Goal: Communication & Community: Answer question/provide support

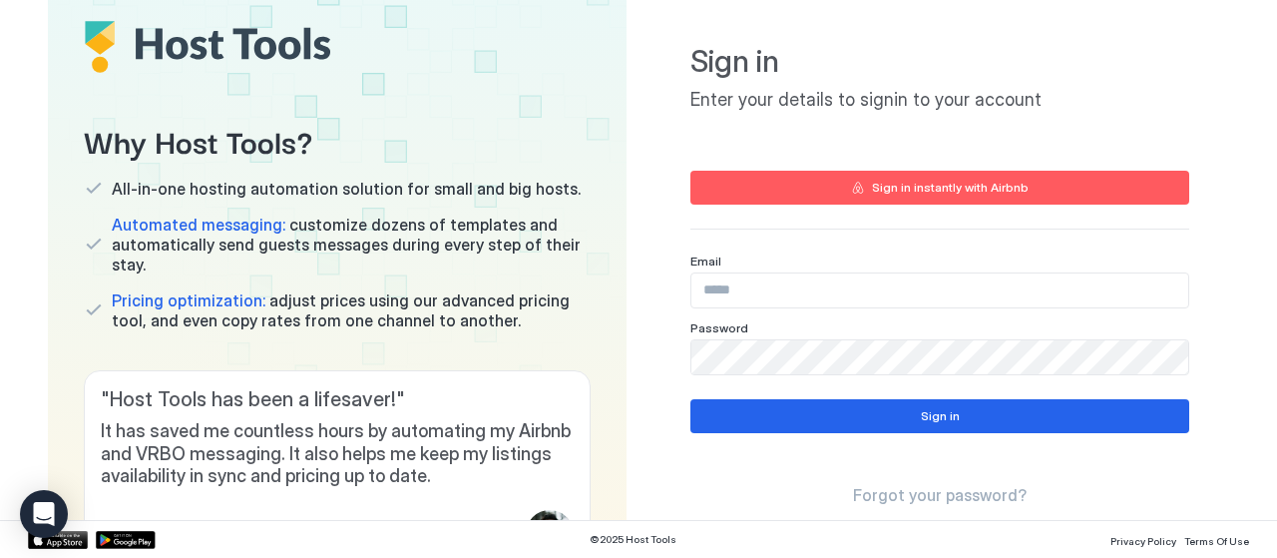
scroll to position [100, 0]
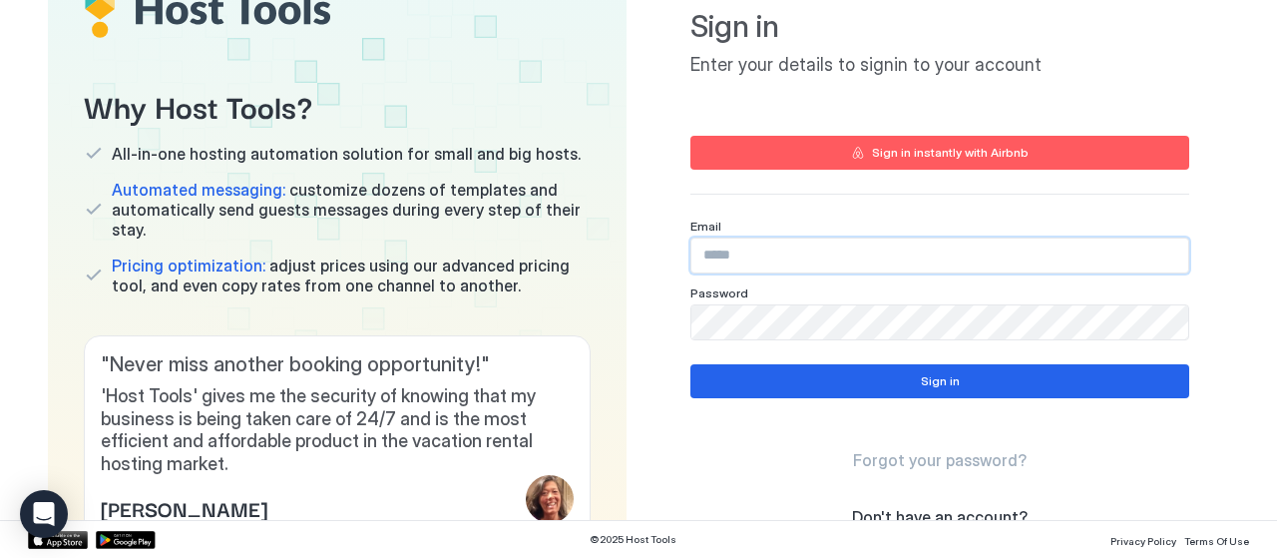
click at [718, 252] on input "Input Field" at bounding box center [939, 255] width 497 height 34
click at [718, 251] on input "Input Field" at bounding box center [939, 255] width 497 height 34
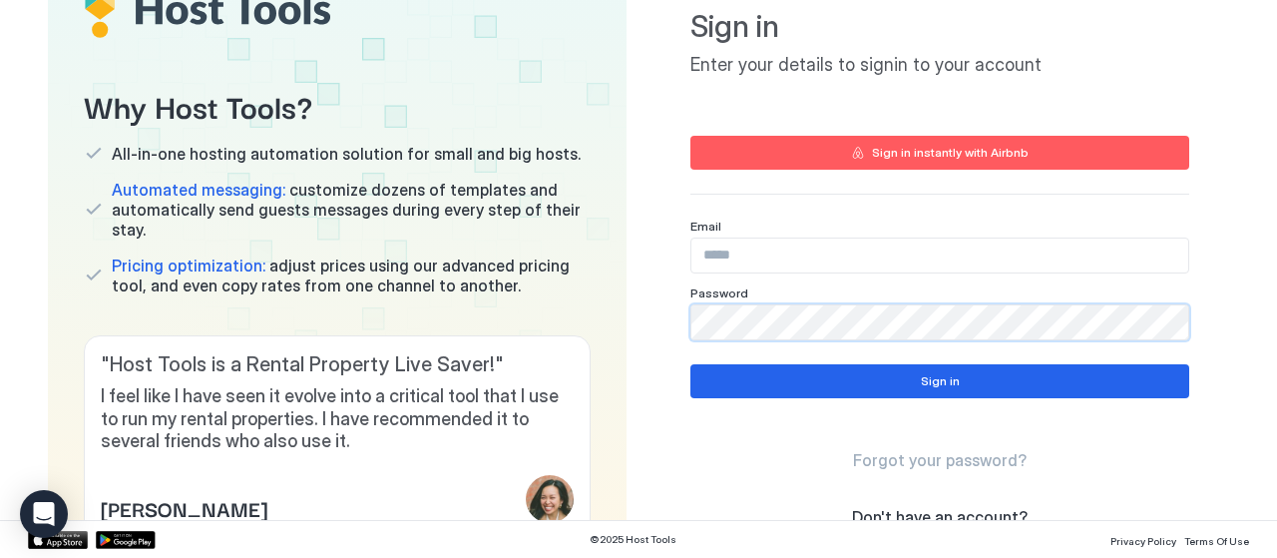
click at [651, 341] on div "Sign in Enter your details to signin to your account Sign in instantly with Air…" at bounding box center [939, 261] width 579 height 627
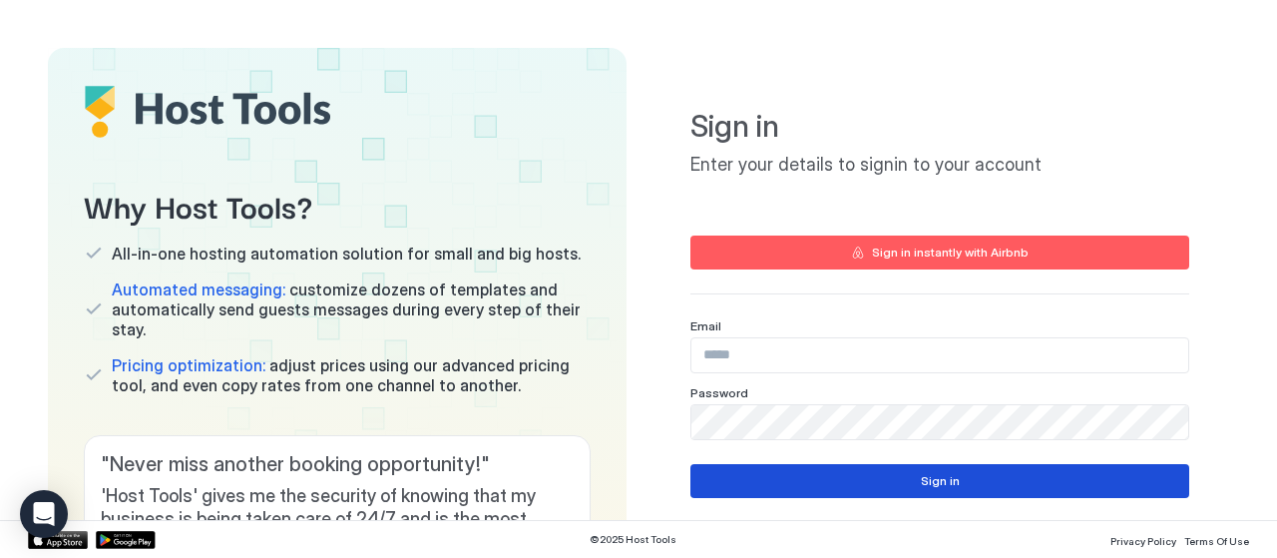
type input "**********"
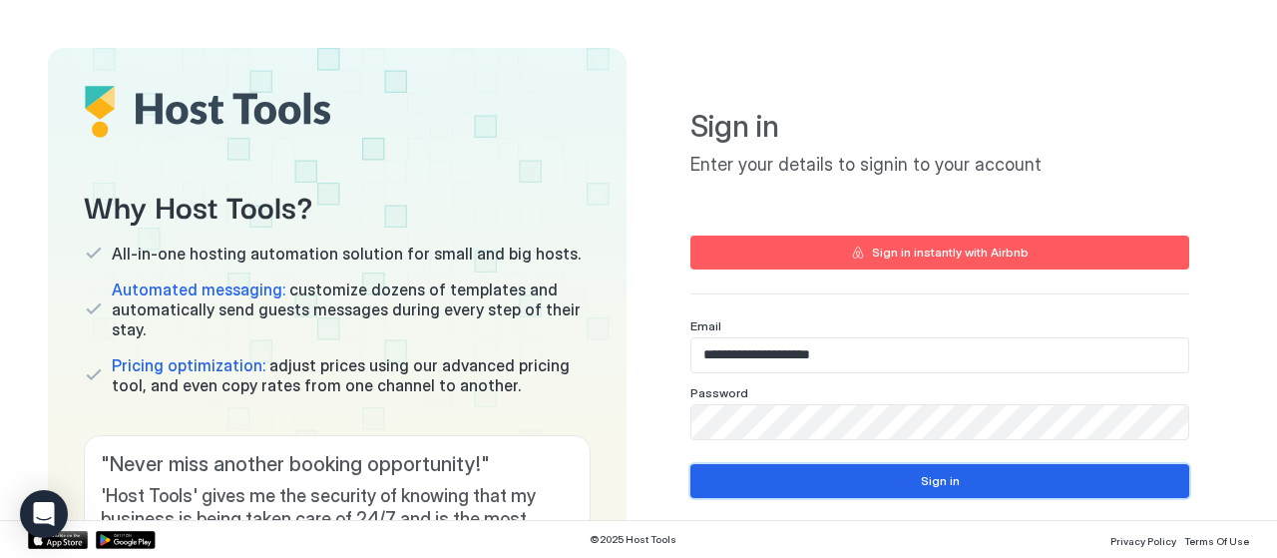
click at [879, 486] on button "Sign in" at bounding box center [939, 481] width 499 height 34
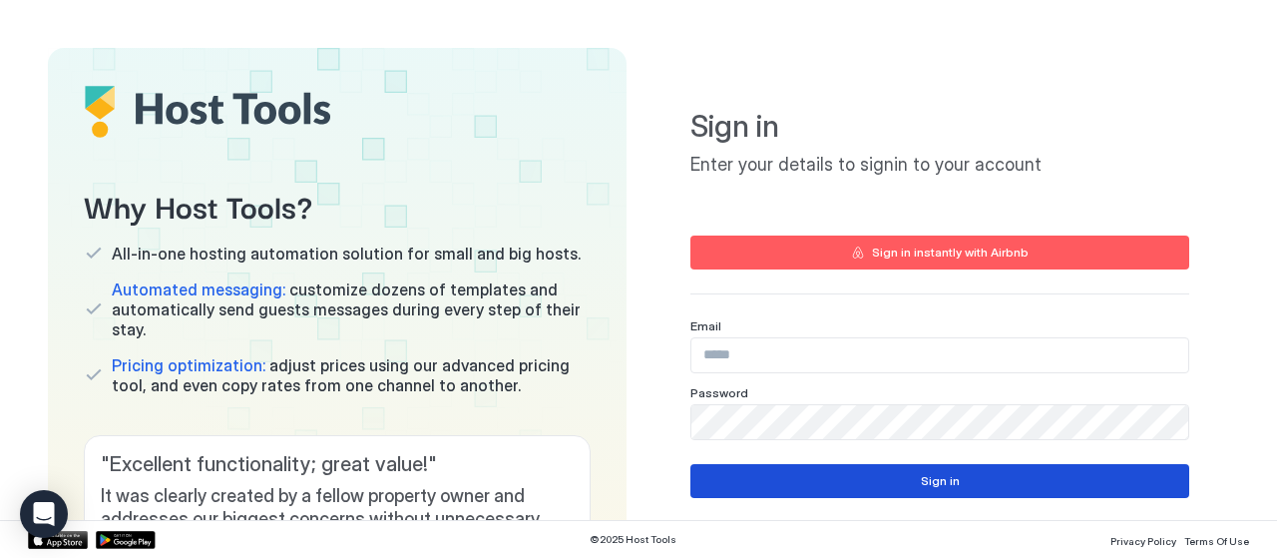
type input "**********"
click at [927, 488] on div "Sign in" at bounding box center [940, 481] width 39 height 18
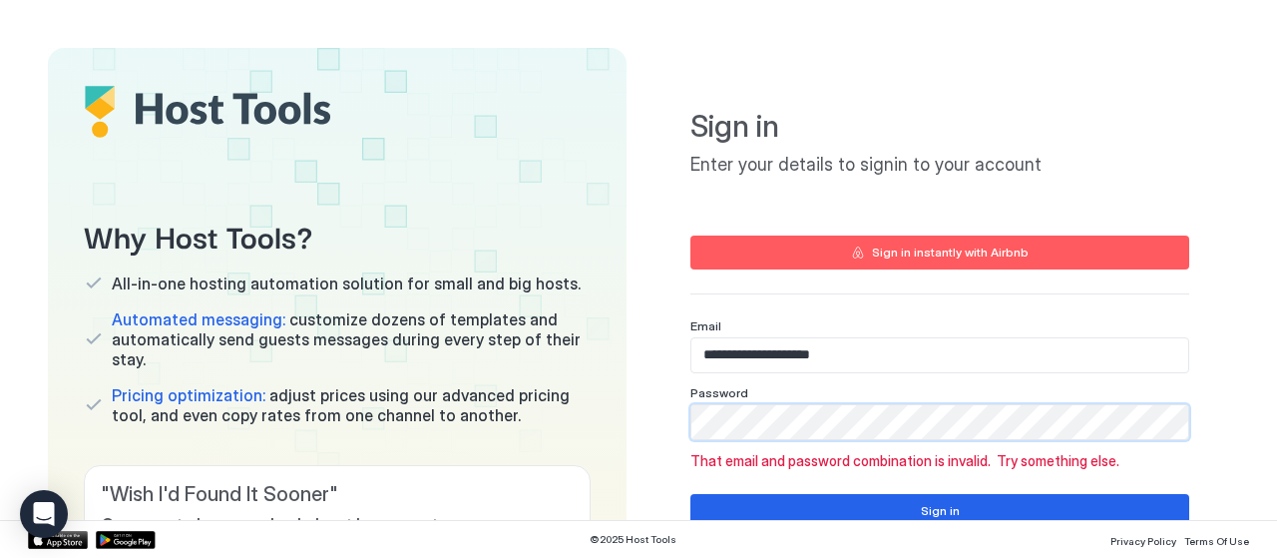
click at [566, 391] on div "Why Host Tools? All-in-one hosting automation solution for small and big hosts.…" at bounding box center [638, 376] width 1181 height 657
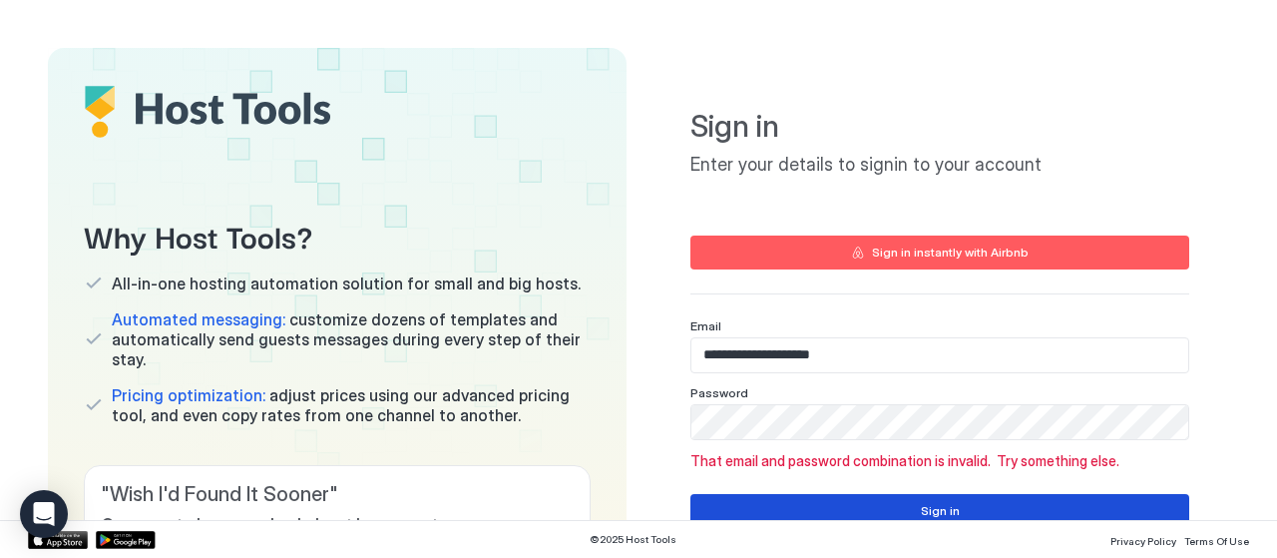
click at [912, 500] on button "Sign in" at bounding box center [939, 511] width 499 height 34
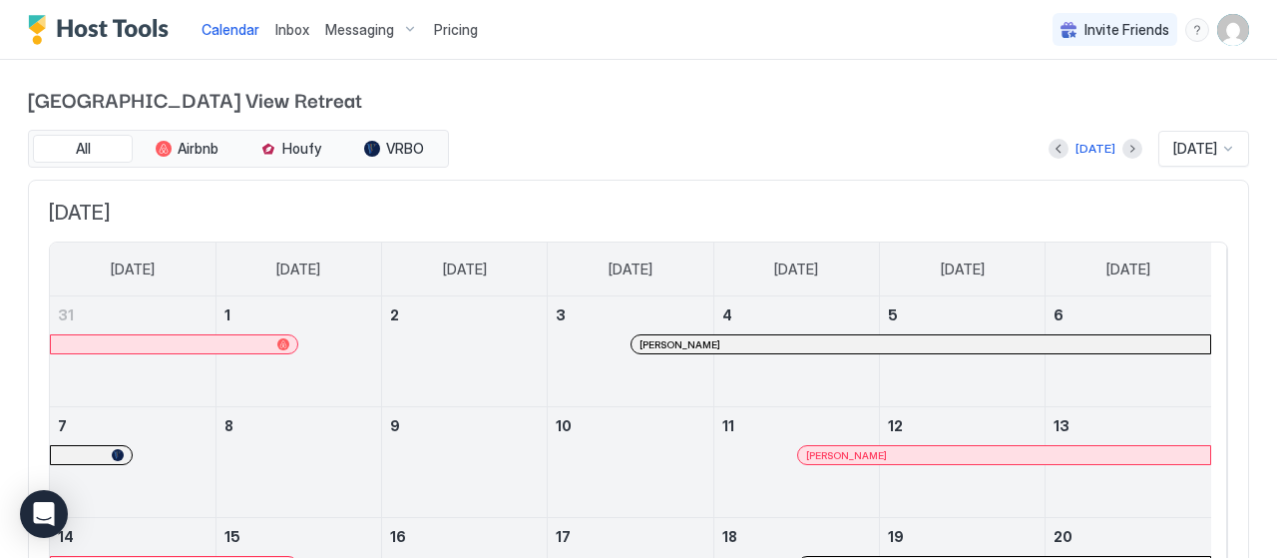
click at [289, 36] on span "Inbox" at bounding box center [292, 29] width 34 height 17
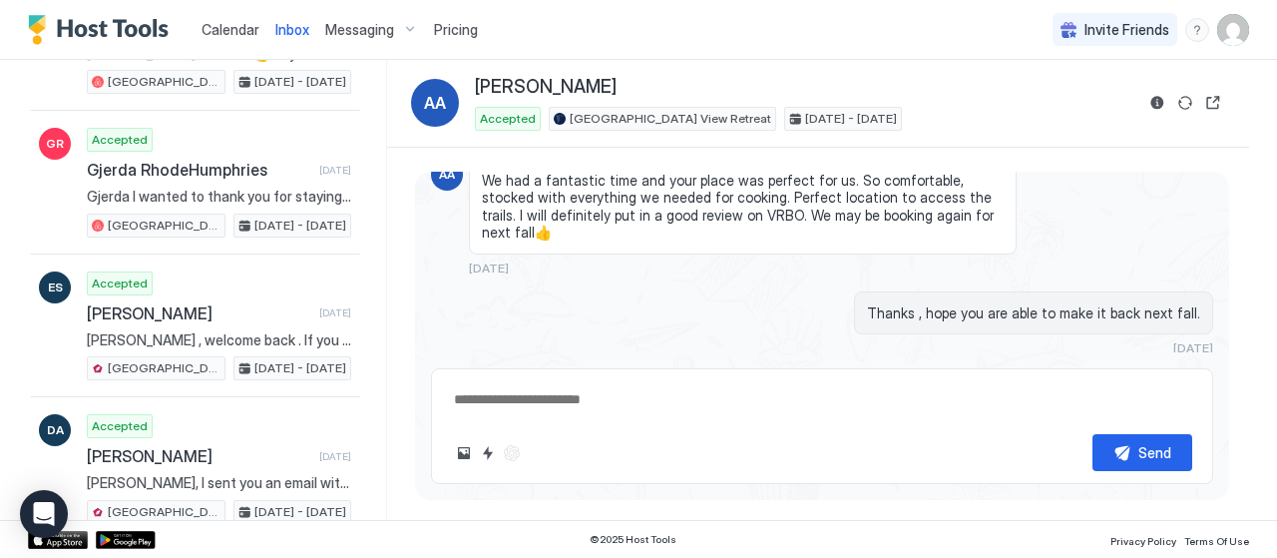
scroll to position [4389, 0]
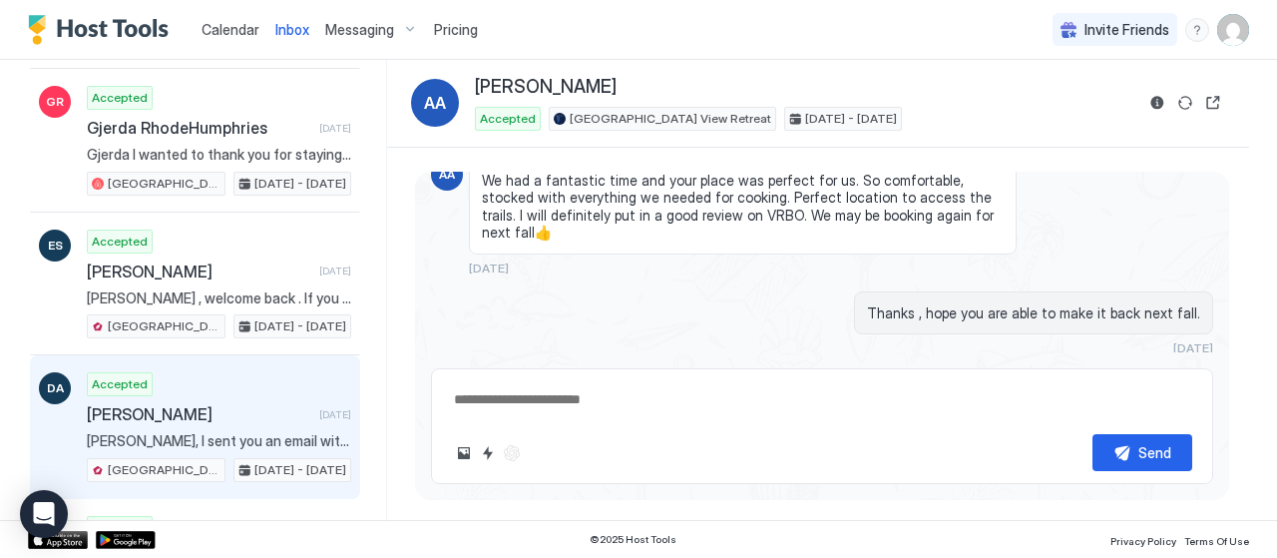
click at [194, 372] on div "Accepted Dale Aukee 4 months ago Dale, I sent you an email with our welcome boo…" at bounding box center [219, 427] width 264 height 110
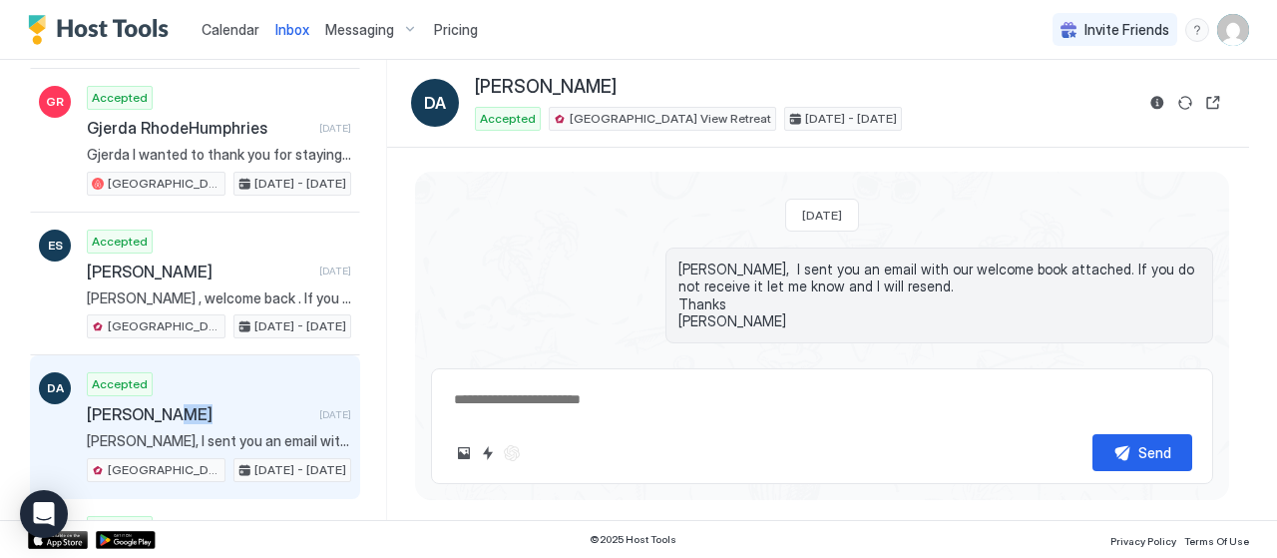
scroll to position [636, 0]
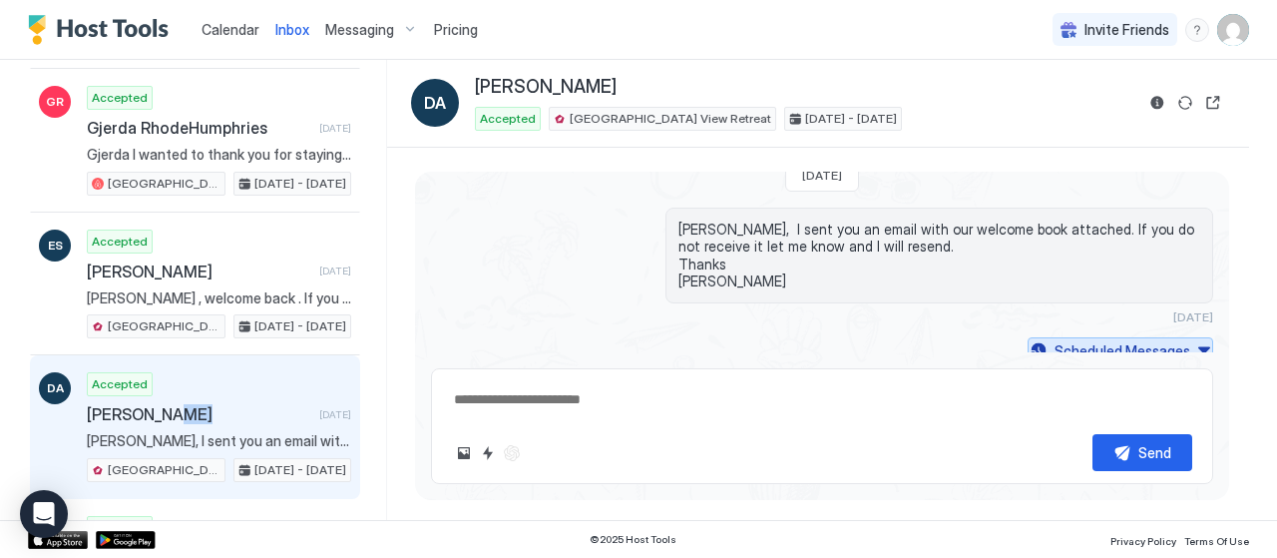
click at [1125, 340] on div "Scheduled Messages" at bounding box center [1122, 350] width 136 height 21
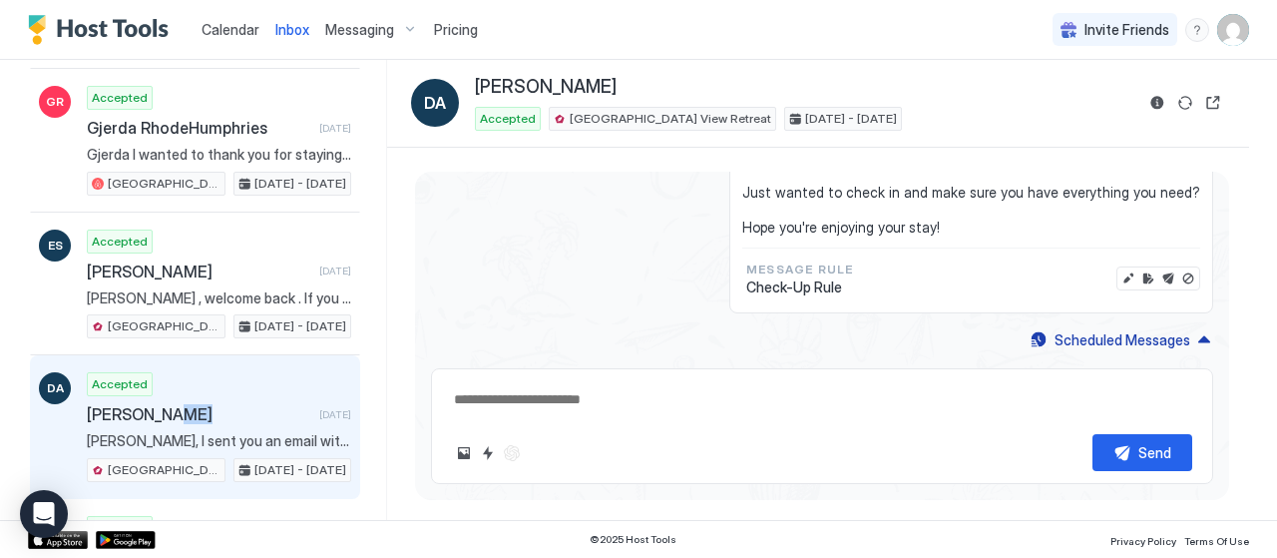
scroll to position [1616, 0]
click at [1135, 329] on div "Scheduled Messages" at bounding box center [1122, 339] width 136 height 21
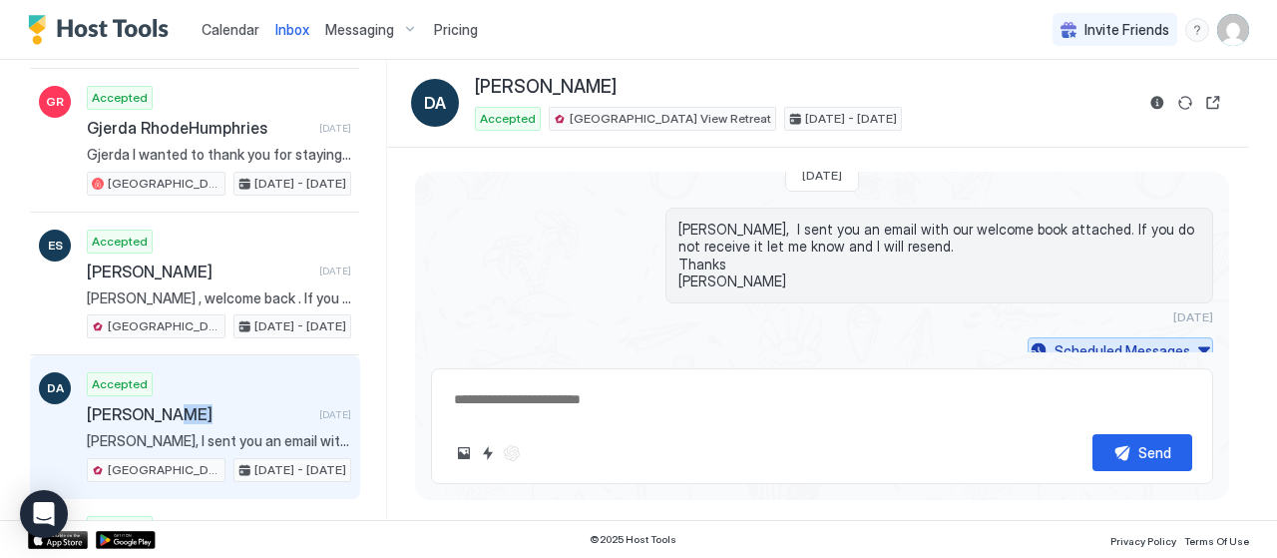
click at [1135, 340] on div "Scheduled Messages" at bounding box center [1122, 350] width 136 height 21
type textarea "*"
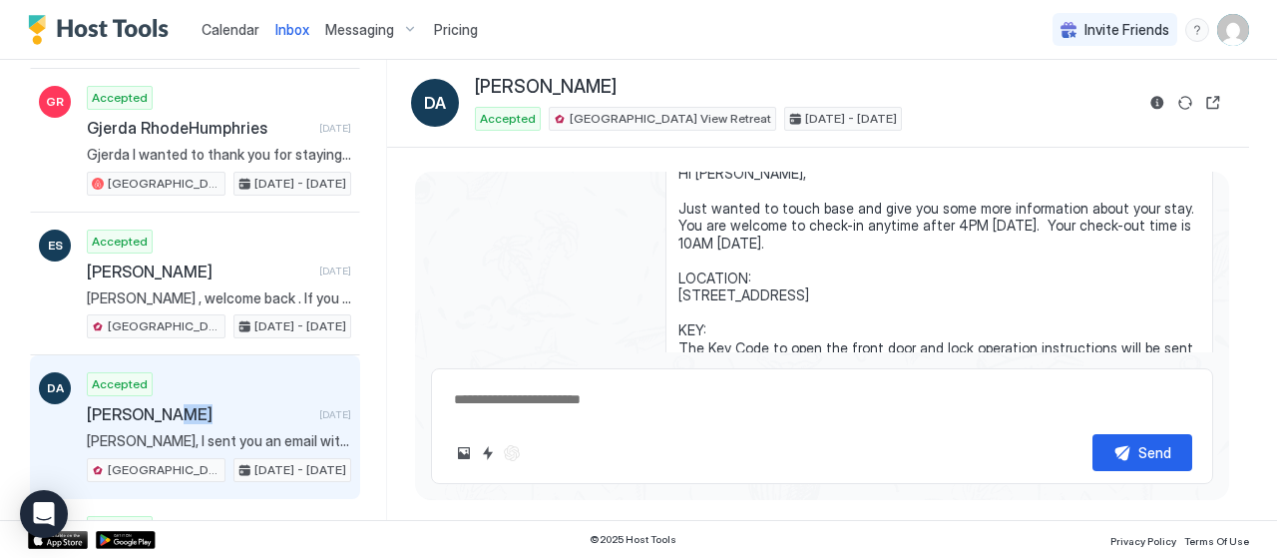
scroll to position [918, 0]
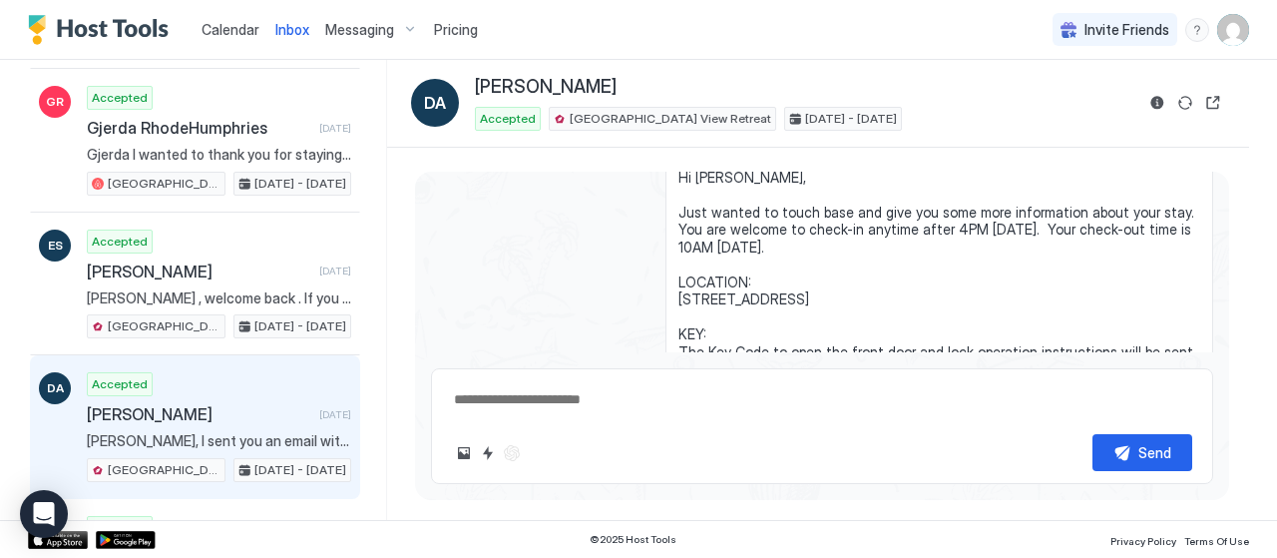
click at [784, 122] on div "Oct 5 - 10, 2025" at bounding box center [843, 119] width 118 height 24
click at [784, 115] on div "Oct 5 - 10, 2025" at bounding box center [843, 119] width 118 height 24
click at [784, 116] on div "Oct 5 - 10, 2025" at bounding box center [843, 119] width 118 height 24
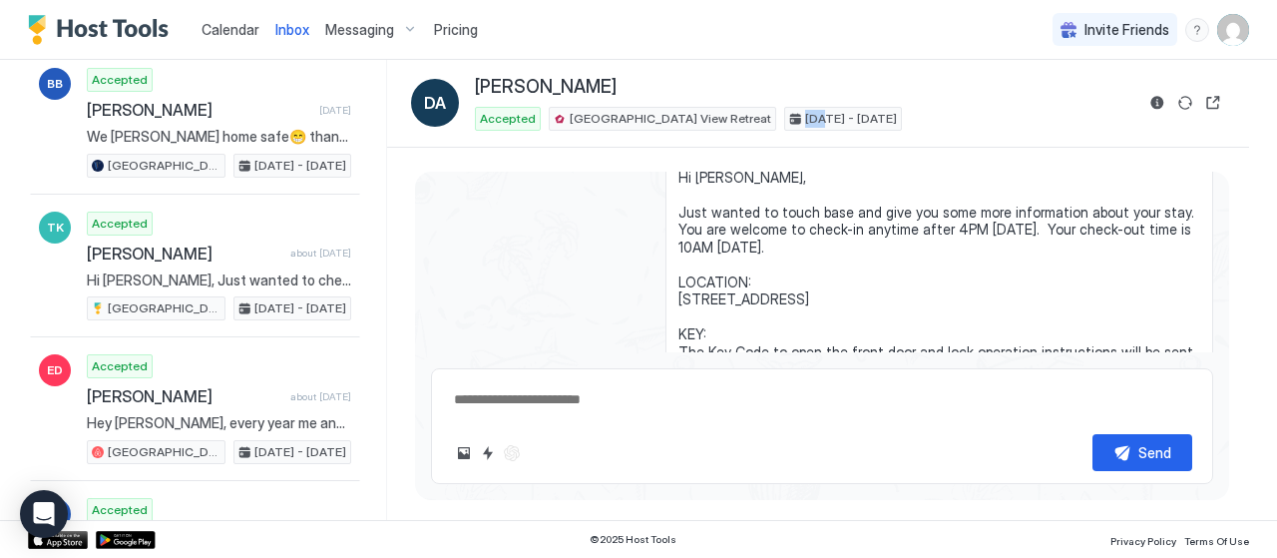
scroll to position [0, 0]
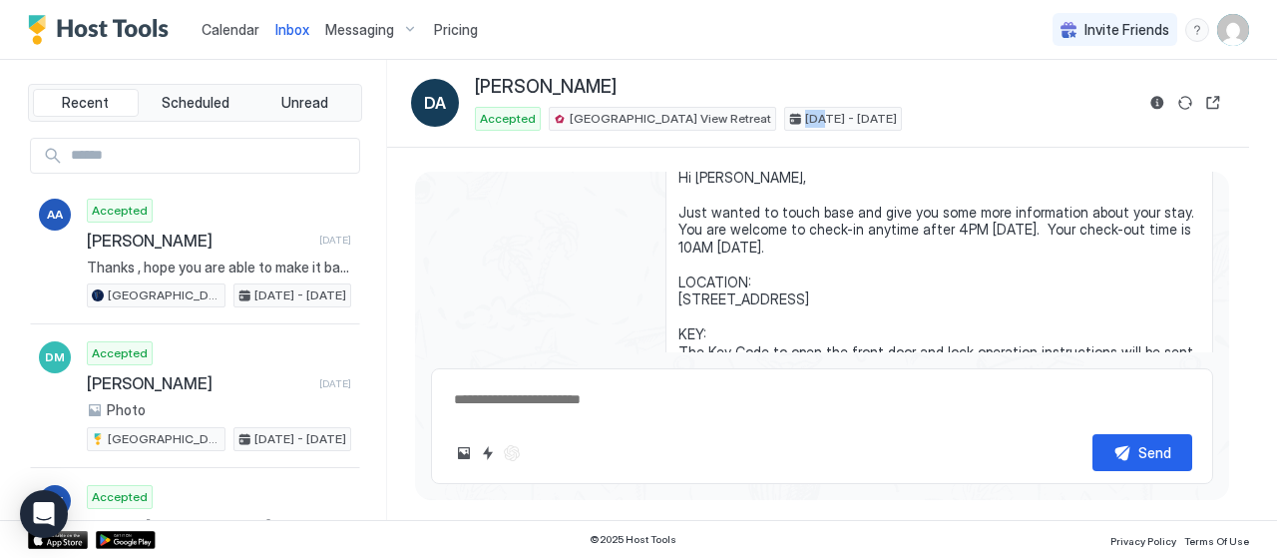
click at [231, 35] on span "Calendar" at bounding box center [231, 29] width 58 height 17
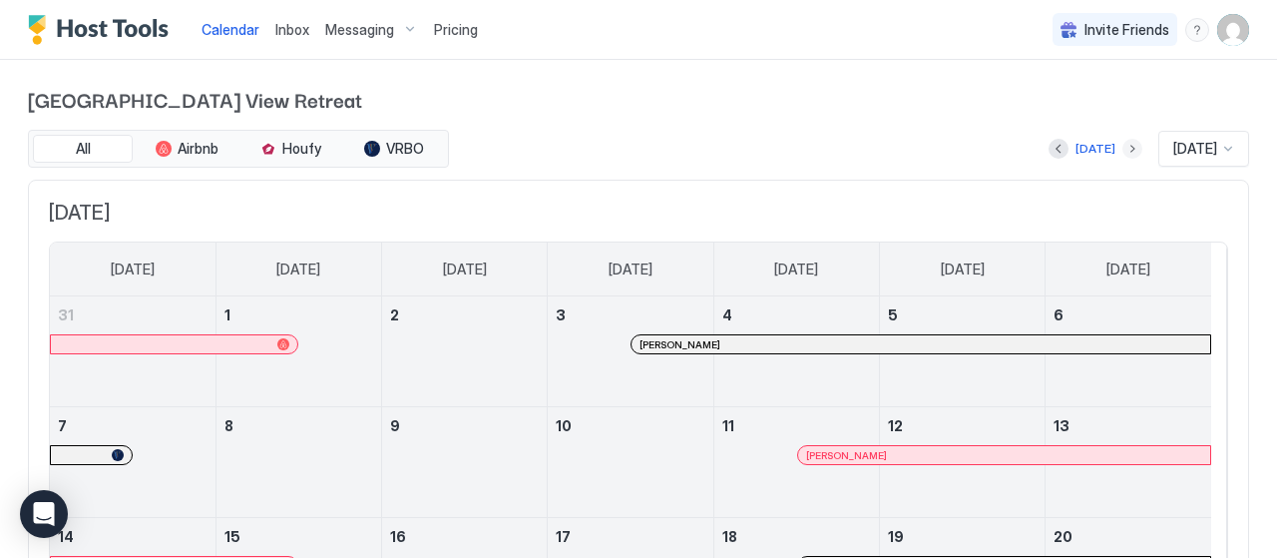
click at [1122, 147] on button "Next month" at bounding box center [1132, 149] width 20 height 20
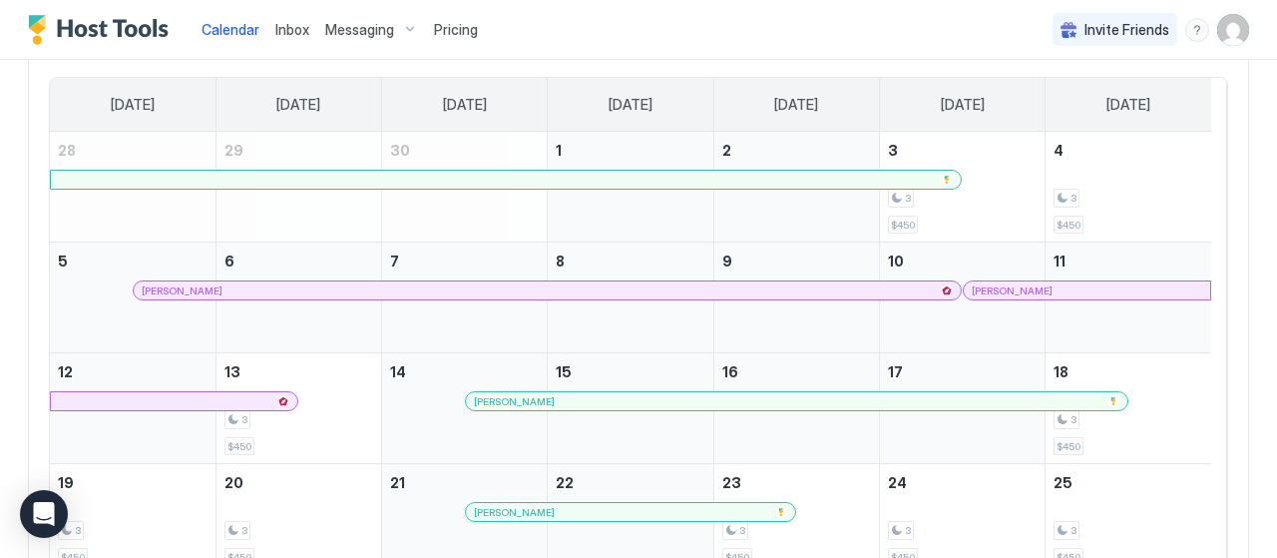
scroll to position [200, 0]
